Goal: Find specific page/section

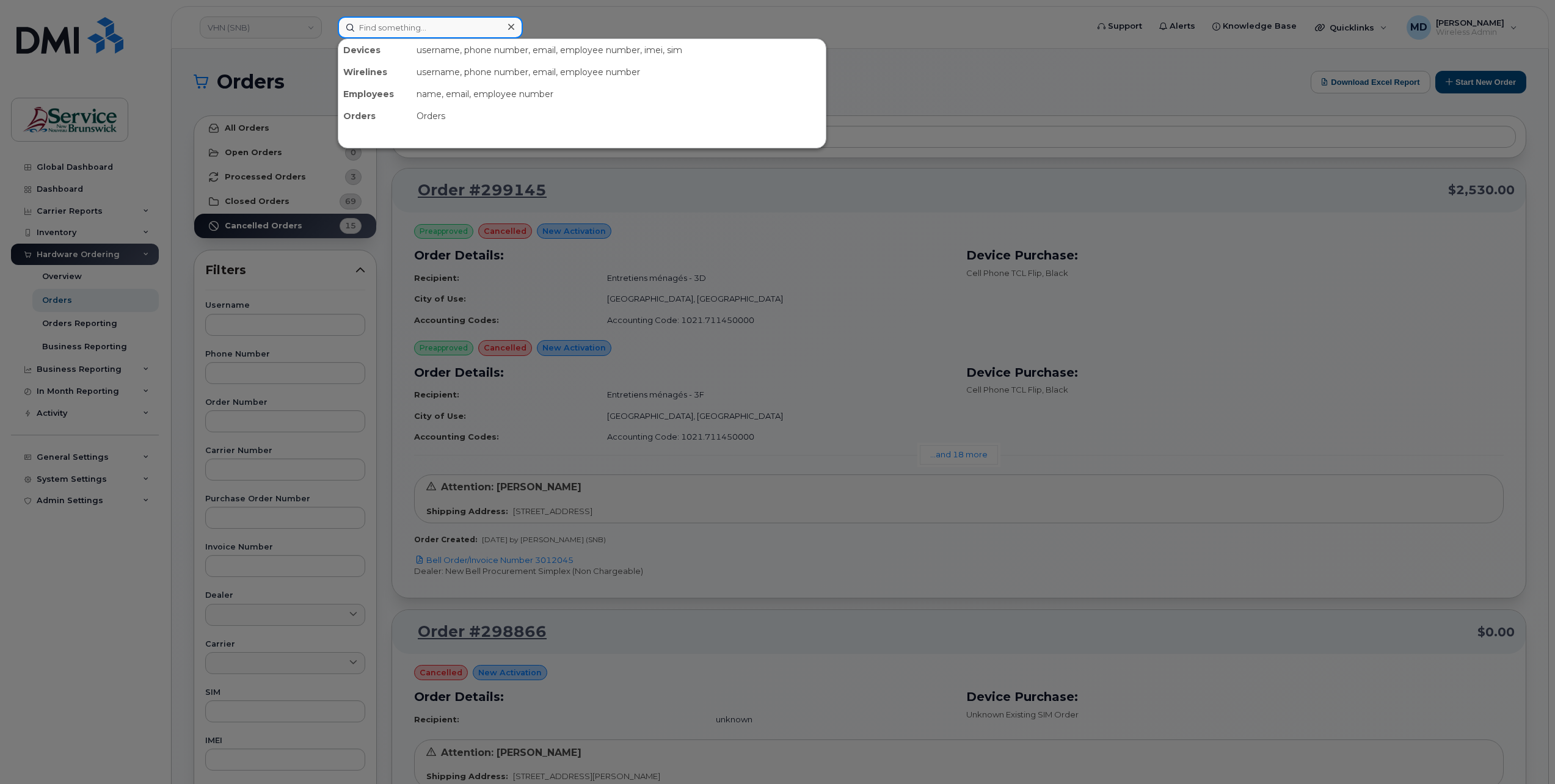
click at [396, 29] on input at bounding box center [429, 27] width 185 height 22
paste input "5067893016"
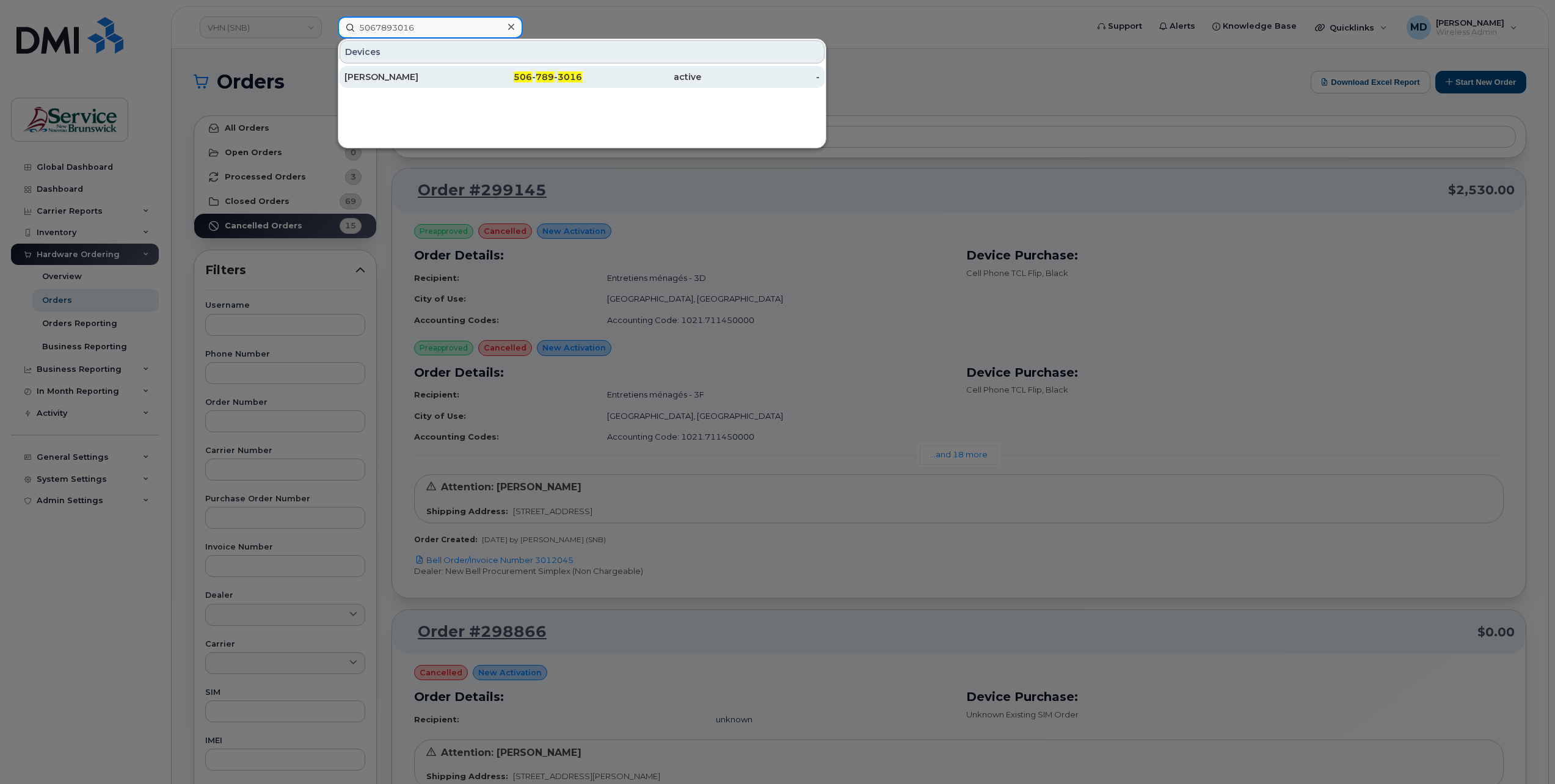
type input "5067893016"
click at [419, 74] on div "[PERSON_NAME]" at bounding box center [403, 76] width 119 height 13
